Goal: Browse casually

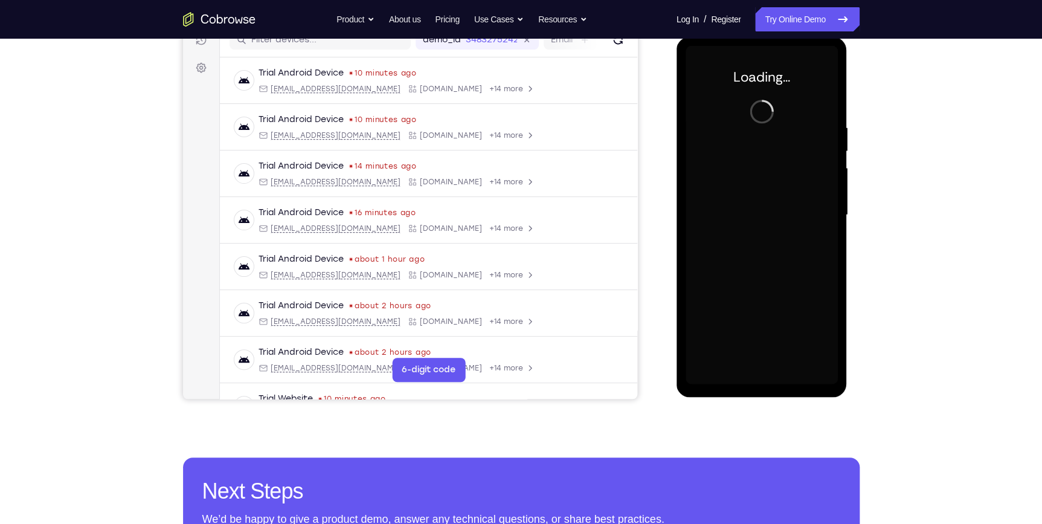
scroll to position [164, 0]
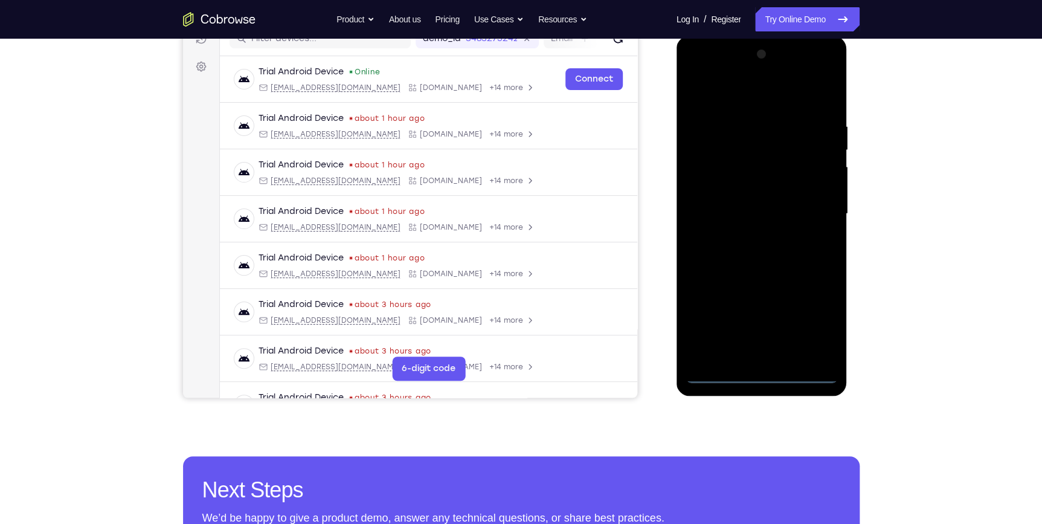
click at [764, 371] on div at bounding box center [762, 214] width 152 height 338
click at [758, 373] on div at bounding box center [762, 214] width 152 height 338
click at [763, 373] on div at bounding box center [762, 214] width 152 height 338
click at [816, 322] on div at bounding box center [762, 214] width 152 height 338
click at [740, 94] on div at bounding box center [762, 214] width 152 height 338
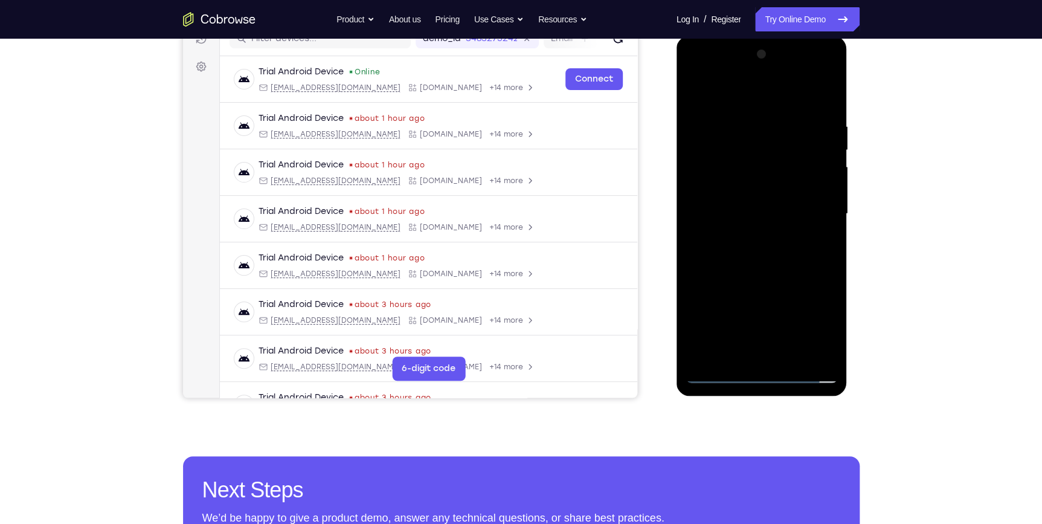
click at [820, 216] on div at bounding box center [762, 214] width 152 height 338
click at [751, 236] on div at bounding box center [762, 214] width 152 height 338
click at [740, 201] on div at bounding box center [762, 214] width 152 height 338
click at [746, 230] on div at bounding box center [762, 214] width 152 height 338
click at [723, 254] on div at bounding box center [762, 214] width 152 height 338
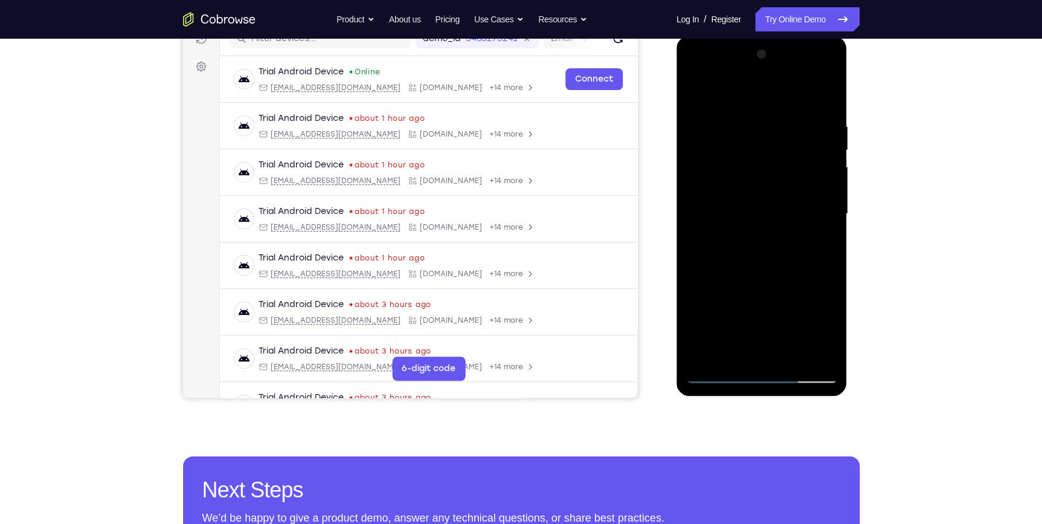
click at [766, 191] on div at bounding box center [762, 214] width 152 height 338
click at [728, 212] on div at bounding box center [762, 214] width 152 height 338
click at [726, 218] on div at bounding box center [762, 214] width 152 height 338
click at [729, 256] on div at bounding box center [762, 214] width 152 height 338
click at [763, 268] on div at bounding box center [762, 214] width 152 height 338
